Goal: Find specific page/section: Find specific page/section

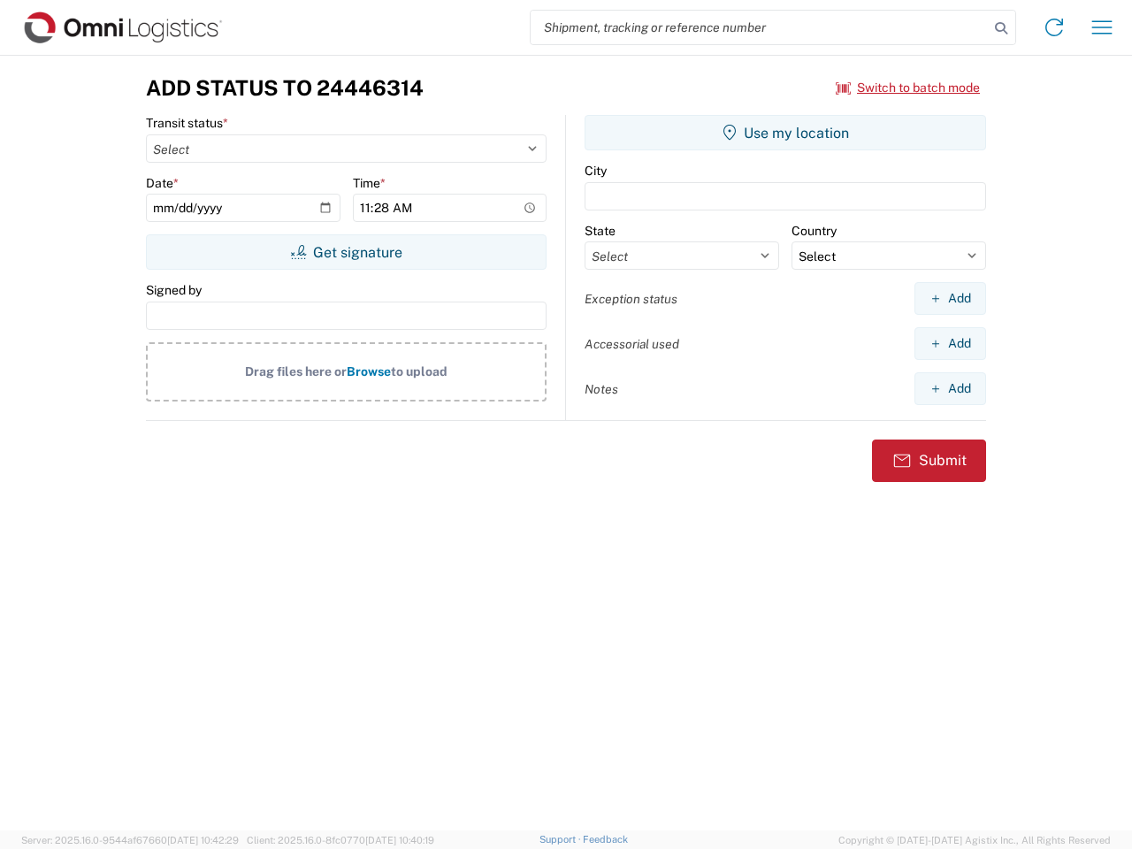
click at [760, 27] on input "search" at bounding box center [760, 28] width 458 height 34
click at [1001, 28] on icon at bounding box center [1001, 28] width 25 height 25
click at [1054, 27] on icon at bounding box center [1054, 27] width 28 height 28
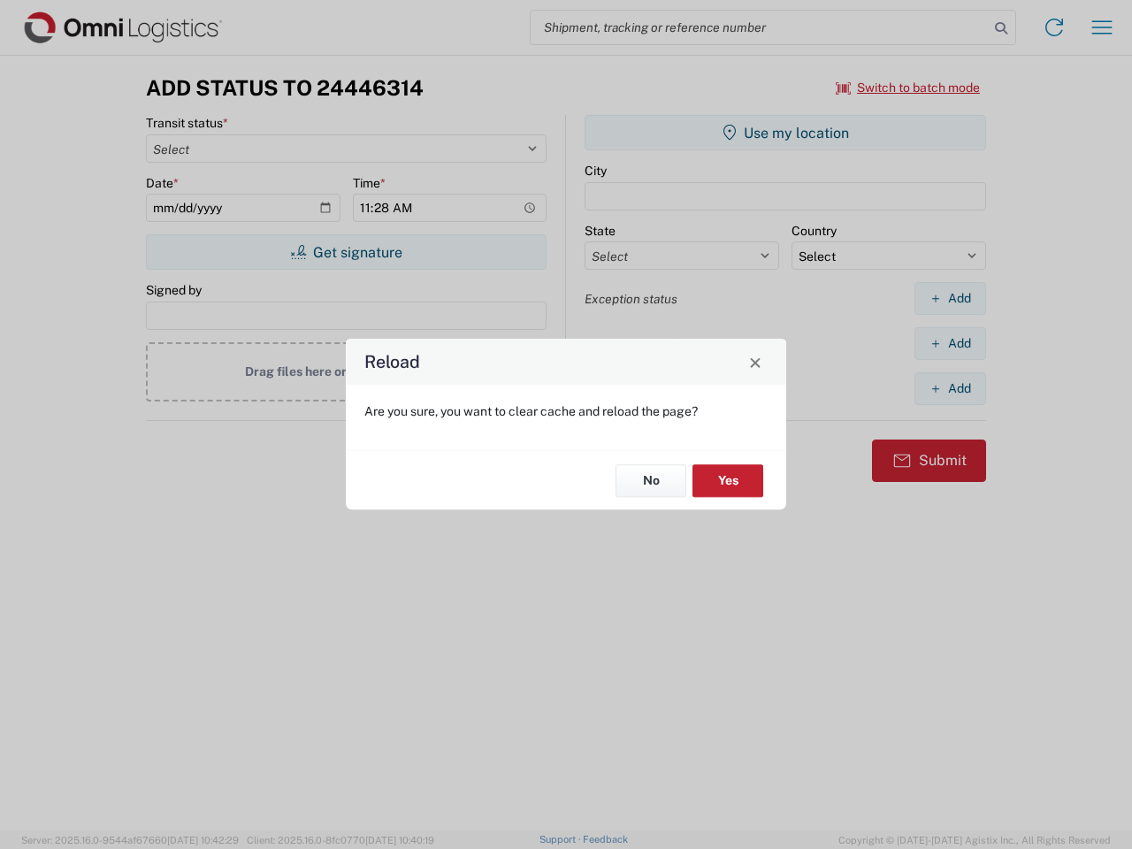
click at [908, 88] on div "Reload Are you sure, you want to clear cache and reload the page? No Yes" at bounding box center [566, 424] width 1132 height 849
click at [346, 252] on div "Reload Are you sure, you want to clear cache and reload the page? No Yes" at bounding box center [566, 424] width 1132 height 849
click at [785, 133] on div "Reload Are you sure, you want to clear cache and reload the page? No Yes" at bounding box center [566, 424] width 1132 height 849
click at [950, 298] on div "Reload Are you sure, you want to clear cache and reload the page? No Yes" at bounding box center [566, 424] width 1132 height 849
click at [950, 343] on div "Reload Are you sure, you want to clear cache and reload the page? No Yes" at bounding box center [566, 424] width 1132 height 849
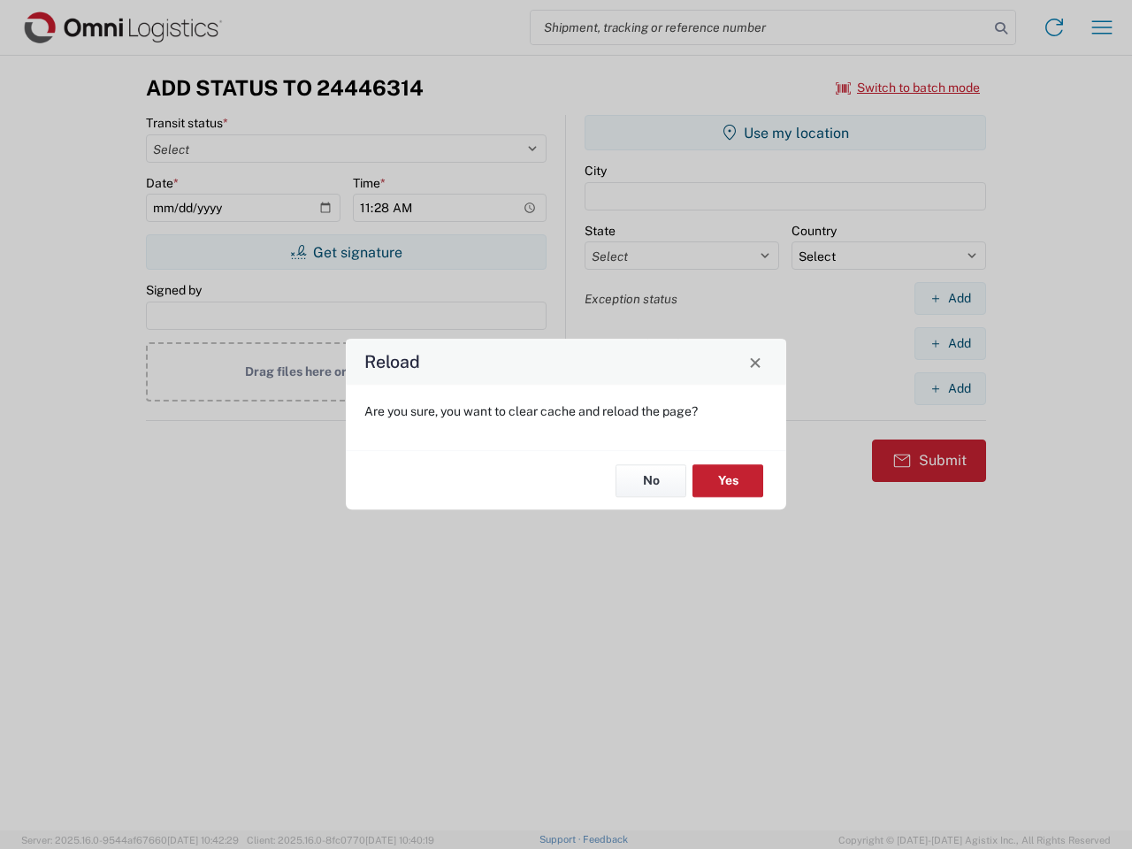
click at [950, 388] on div "Reload Are you sure, you want to clear cache and reload the page? No Yes" at bounding box center [566, 424] width 1132 height 849
